Goal: Information Seeking & Learning: Learn about a topic

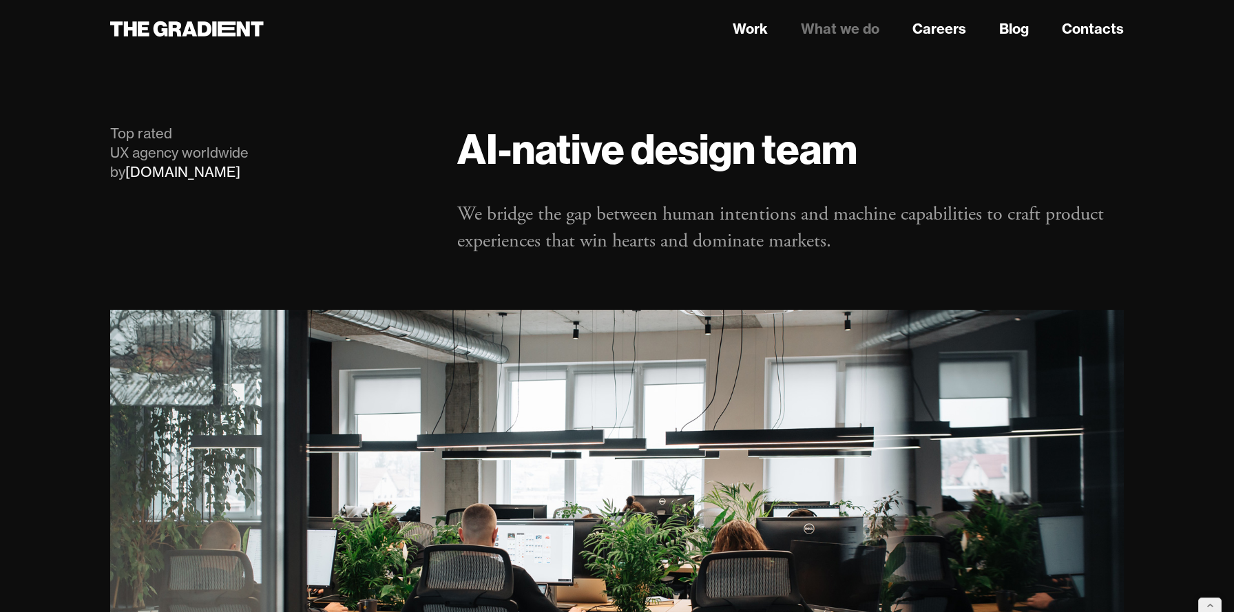
scroll to position [2338, 0]
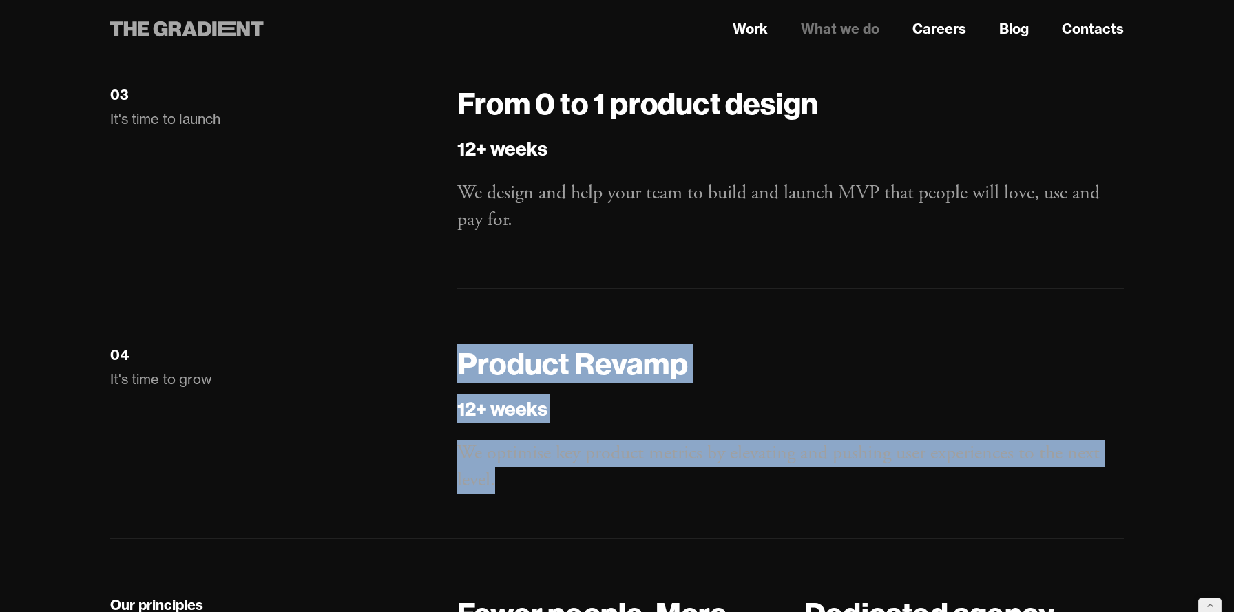
click at [244, 29] on icon at bounding box center [243, 28] width 13 height 15
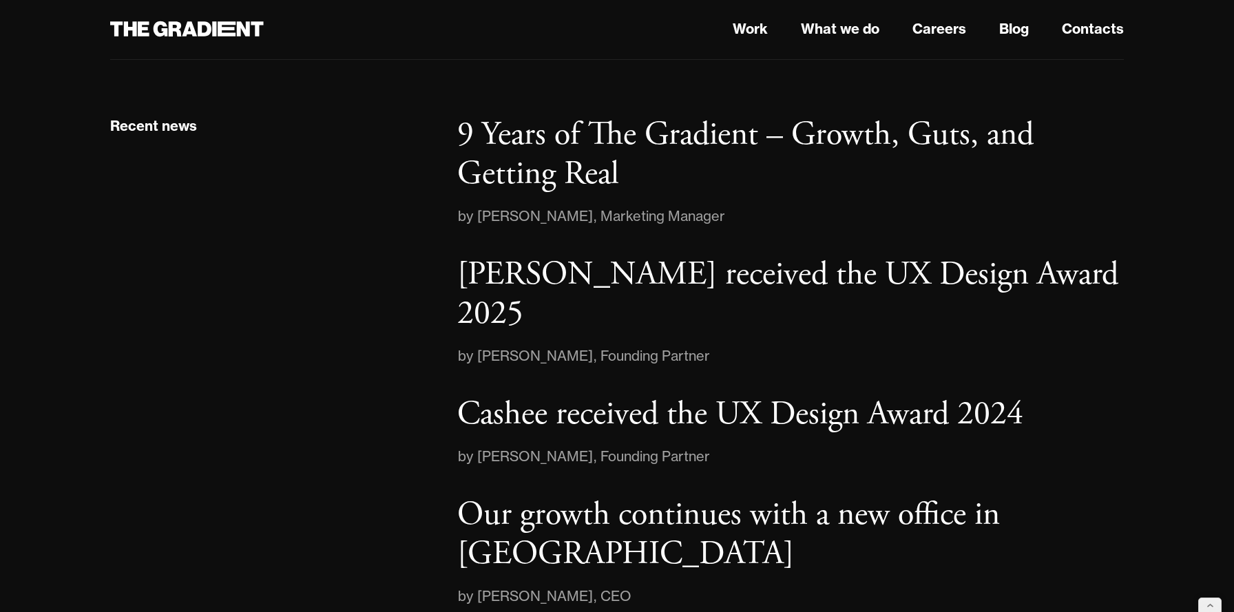
scroll to position [2009, 0]
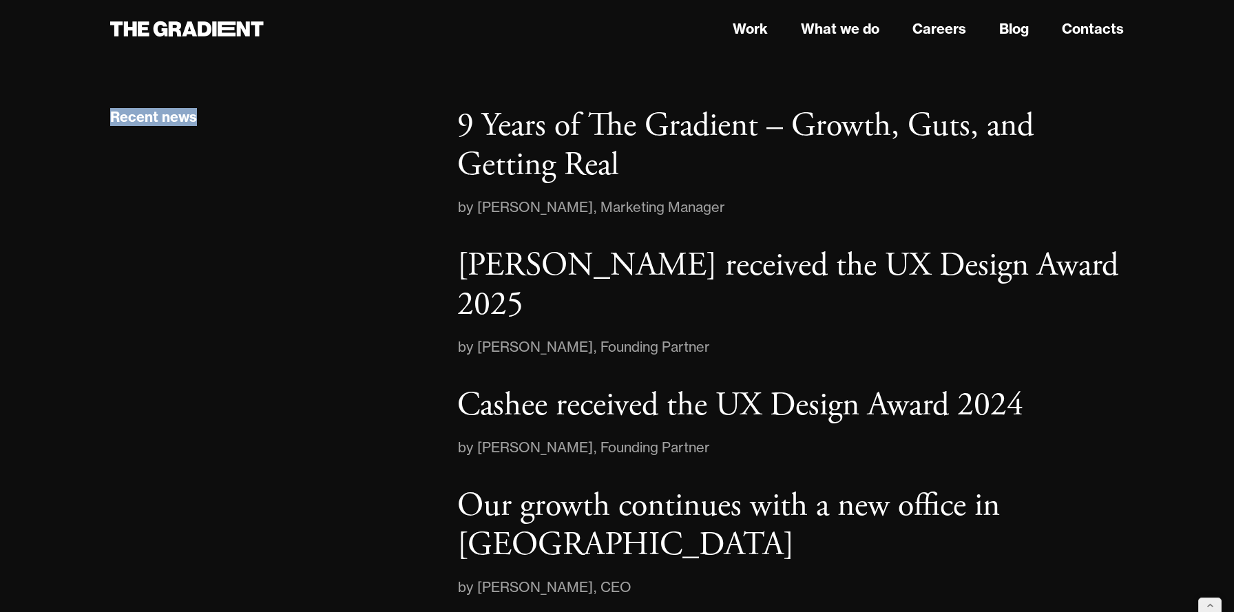
drag, startPoint x: 211, startPoint y: 117, endPoint x: 94, endPoint y: 118, distance: 117.1
copy div "Recent news"
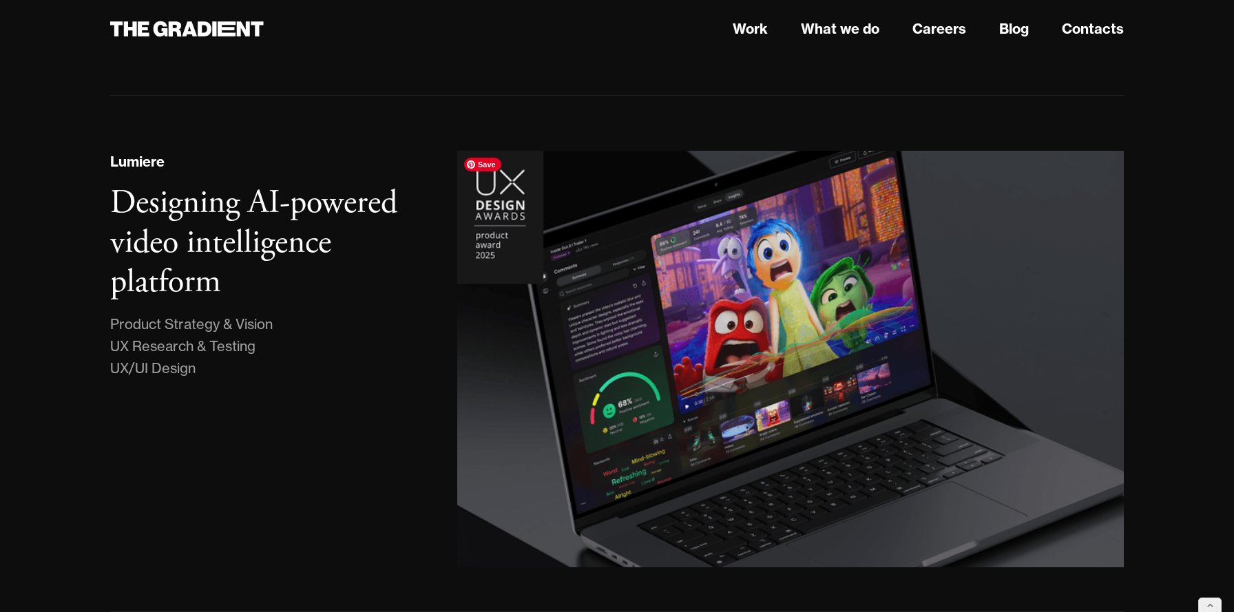
scroll to position [0, 0]
